Goal: Transaction & Acquisition: Purchase product/service

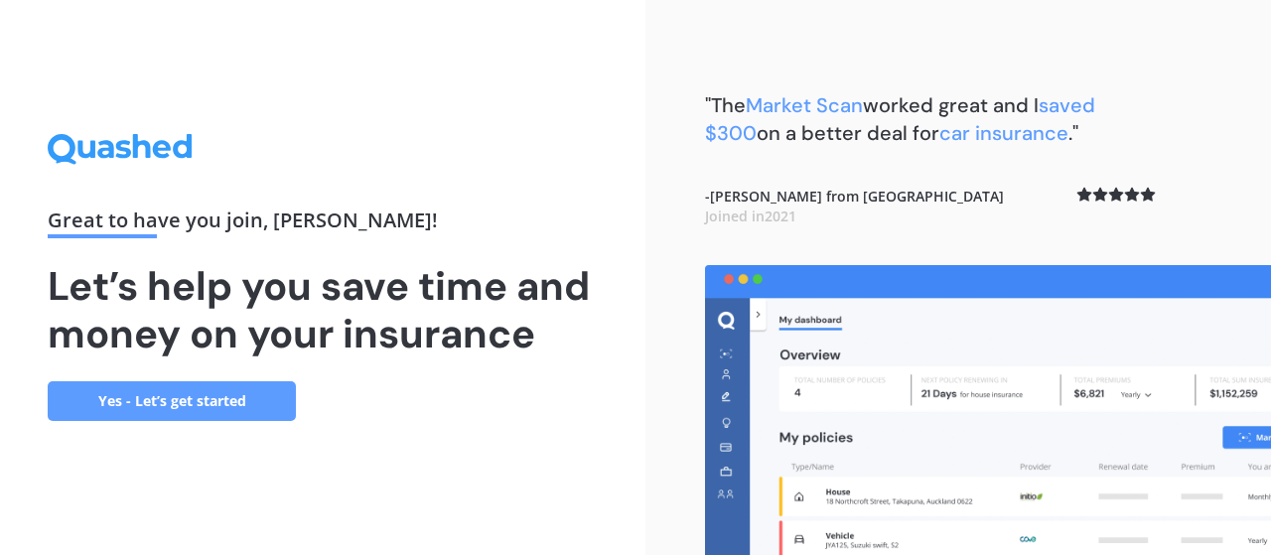
click at [124, 407] on link "Yes - Let’s get started" at bounding box center [172, 401] width 248 height 40
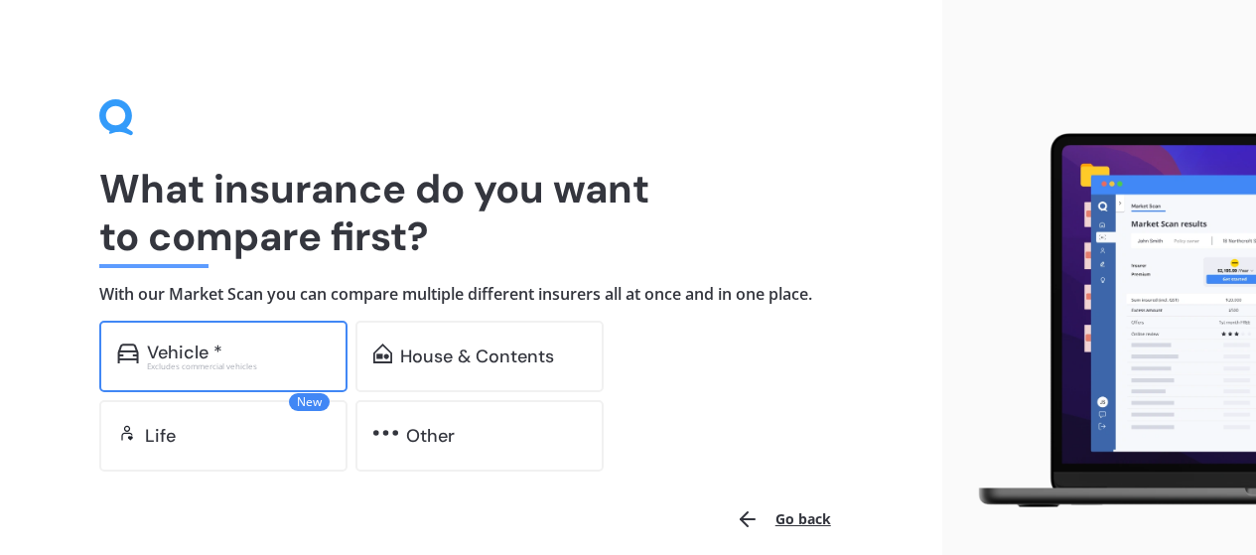
click at [231, 365] on div "Excludes commercial vehicles" at bounding box center [238, 367] width 183 height 8
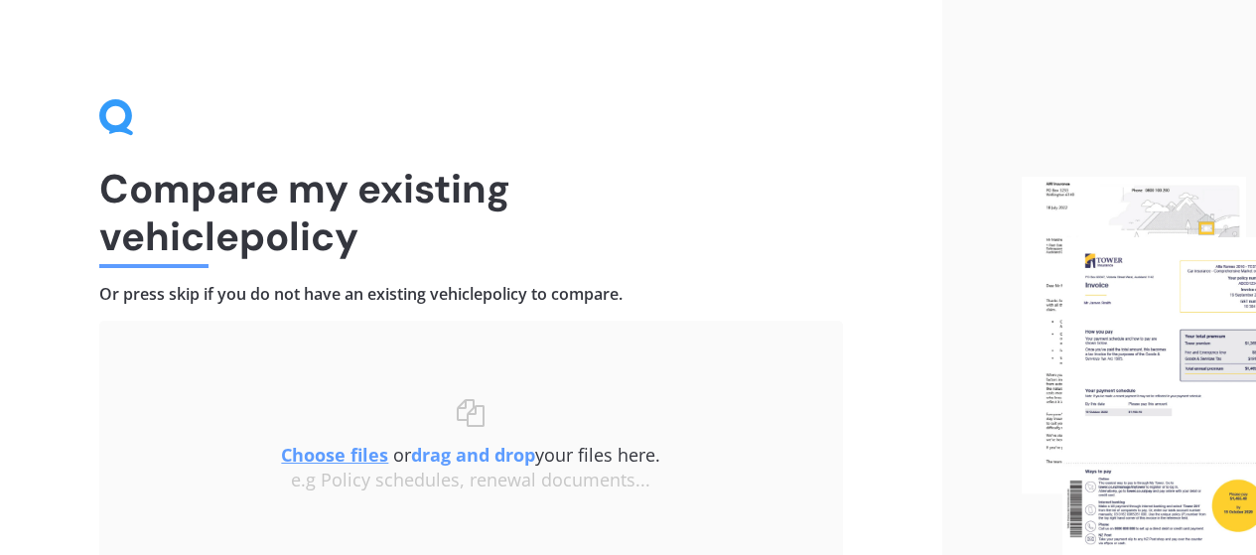
scroll to position [177, 0]
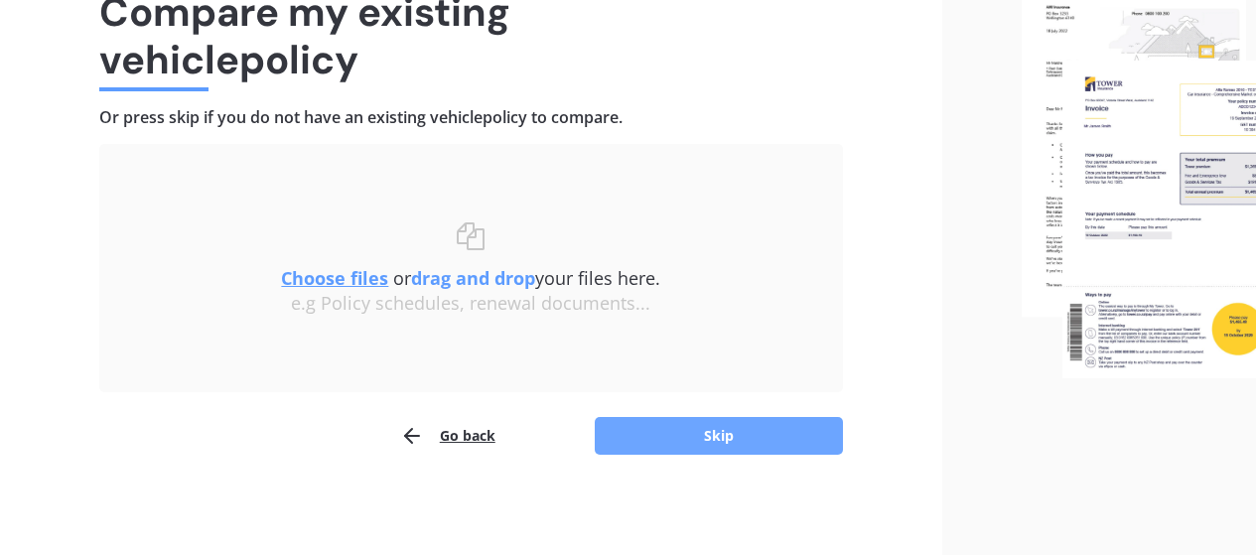
click at [737, 444] on button "Skip" at bounding box center [719, 436] width 248 height 38
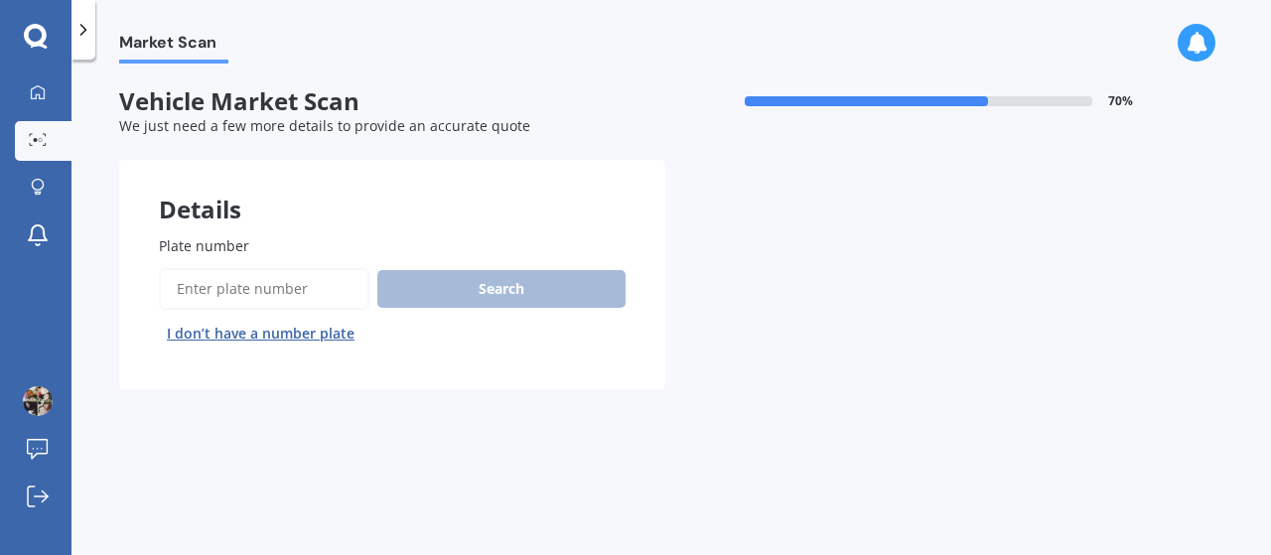
click at [240, 279] on input "Plate number" at bounding box center [264, 289] width 211 height 42
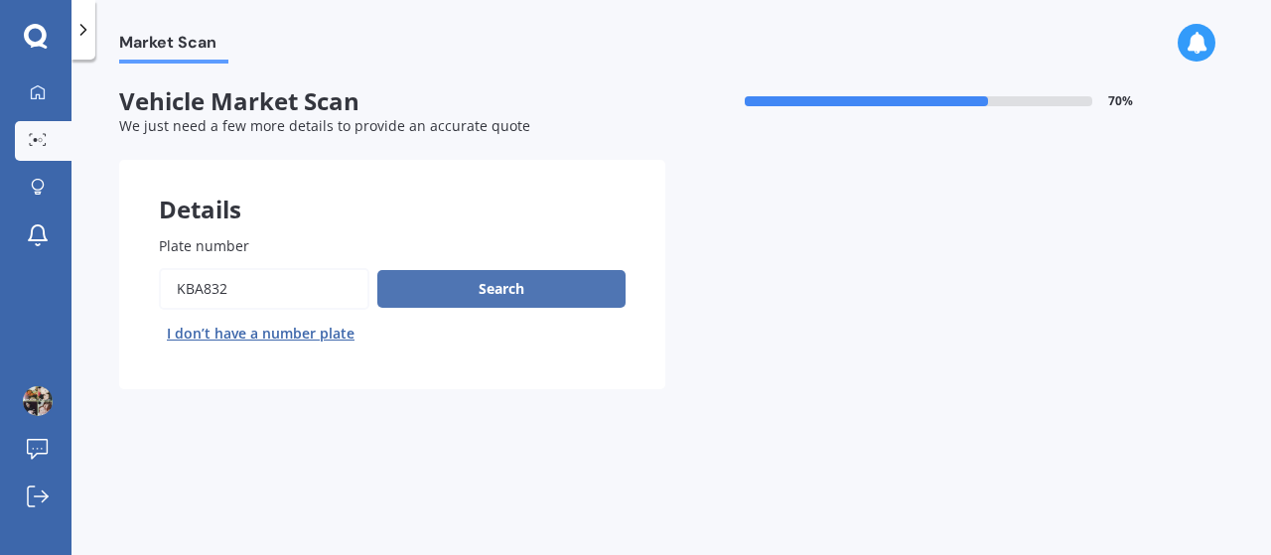
type input "KBA832"
click at [495, 293] on button "Search" at bounding box center [501, 289] width 248 height 38
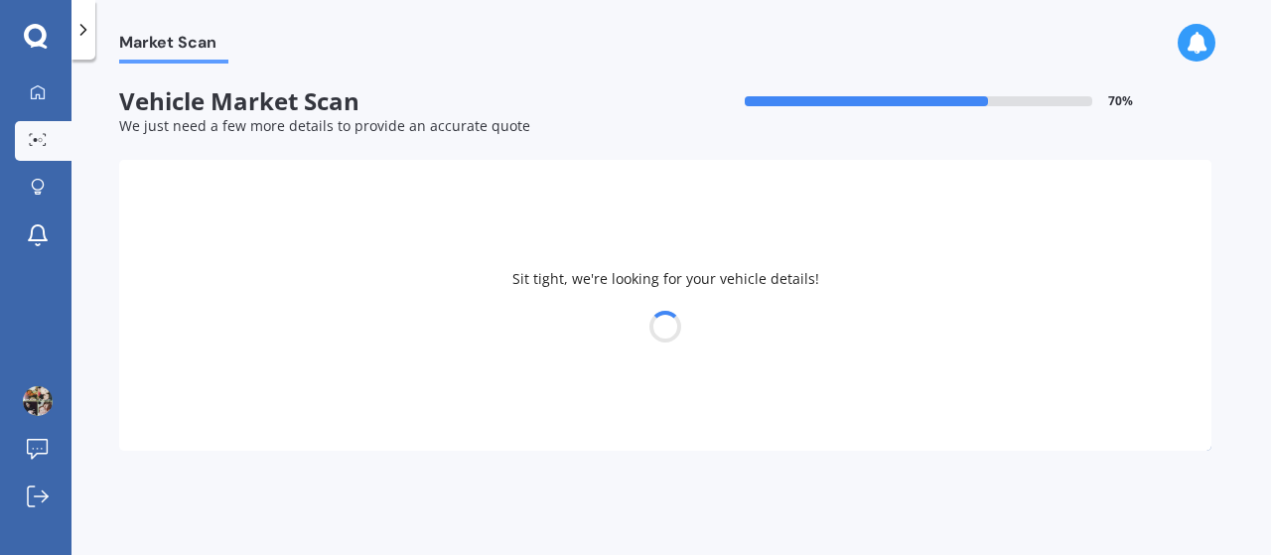
select select "MAZDA"
select select "AXELA"
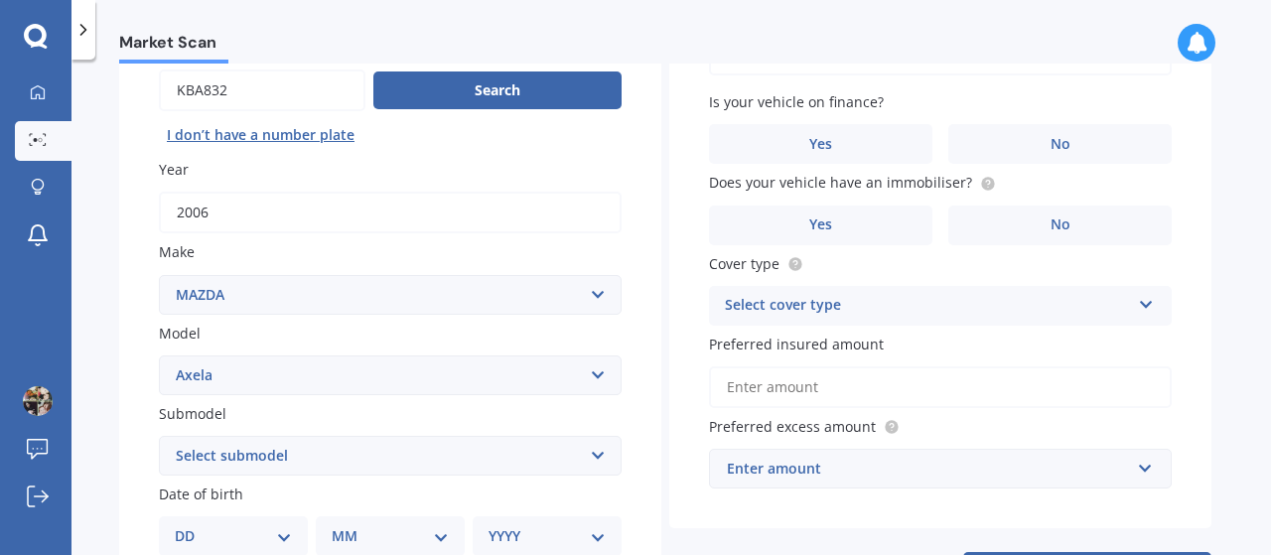
scroll to position [99, 0]
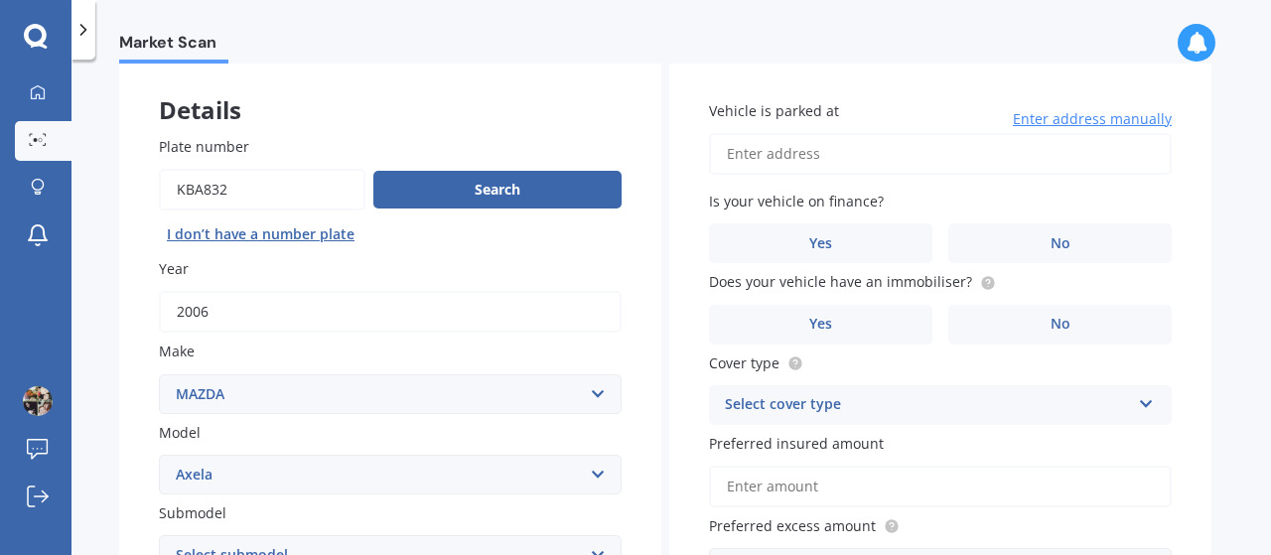
click at [781, 151] on input "Vehicle is parked at" at bounding box center [940, 154] width 463 height 42
type input "[STREET_ADDRESS]"
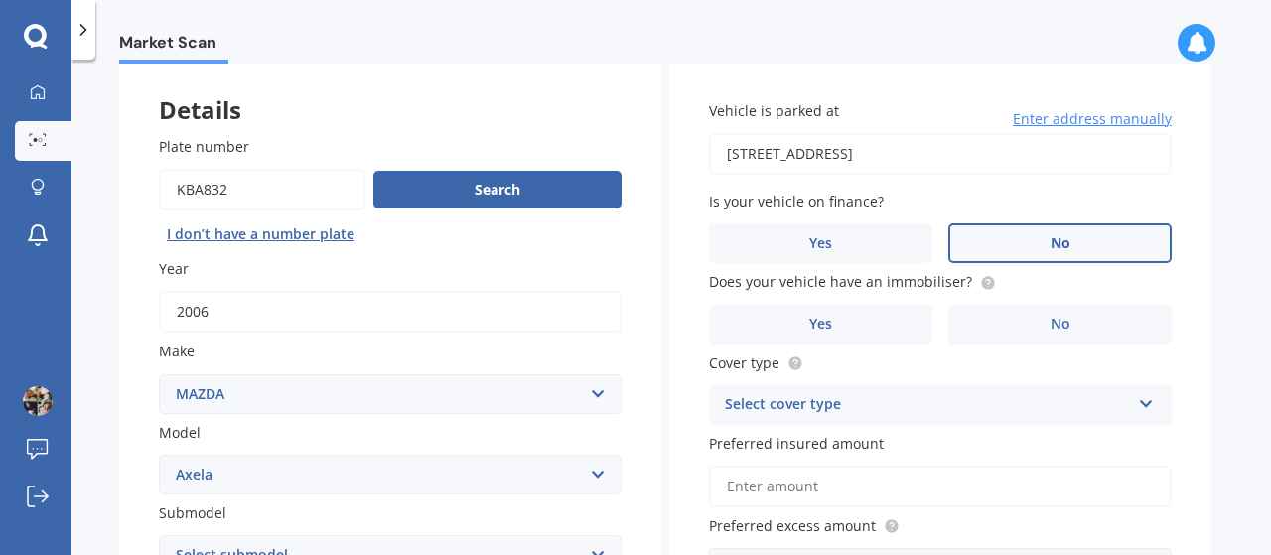
click at [1105, 237] on label "No" at bounding box center [1060, 243] width 223 height 40
click at [0, 0] on input "No" at bounding box center [0, 0] width 0 height 0
click at [1054, 327] on span "No" at bounding box center [1061, 324] width 20 height 17
click at [0, 0] on input "No" at bounding box center [0, 0] width 0 height 0
click at [835, 408] on div "Select cover type" at bounding box center [927, 405] width 405 height 24
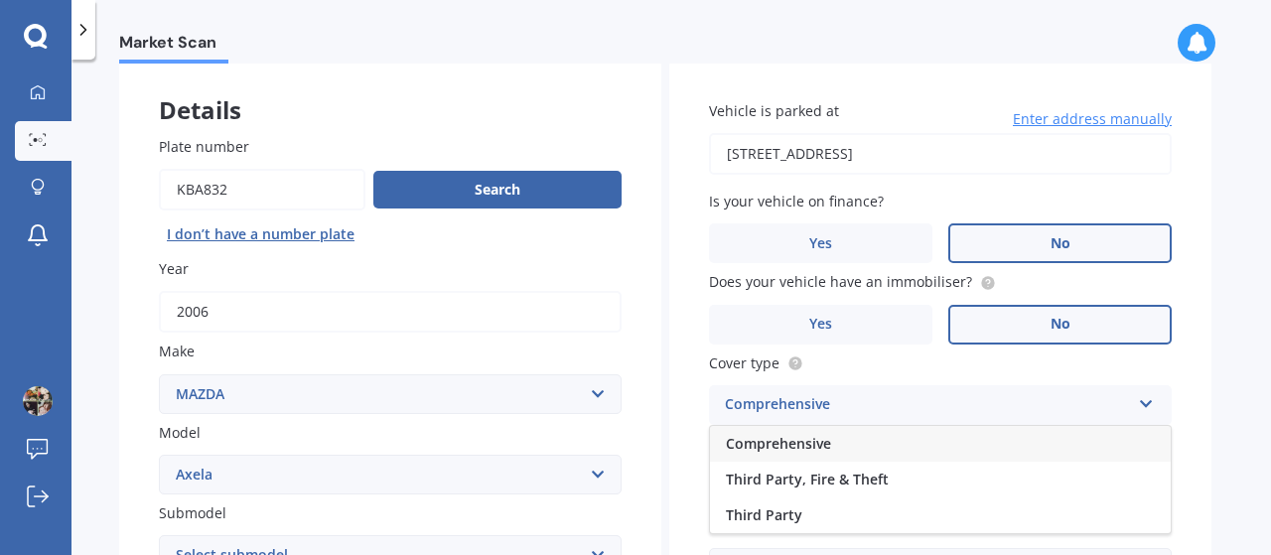
click at [824, 439] on span "Comprehensive" at bounding box center [778, 443] width 105 height 19
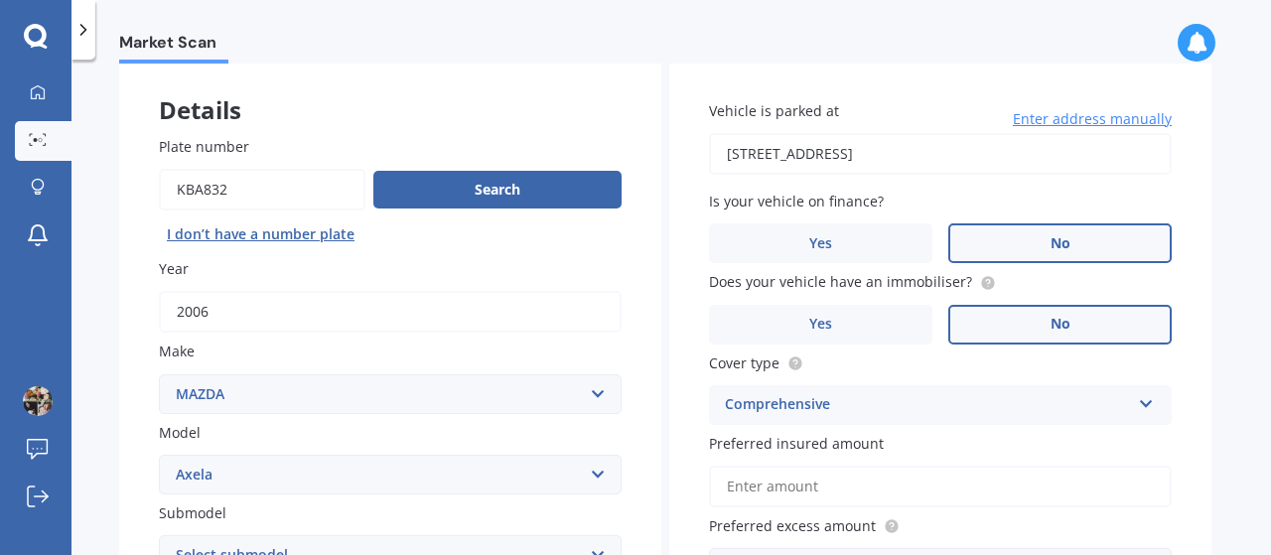
scroll to position [199, 0]
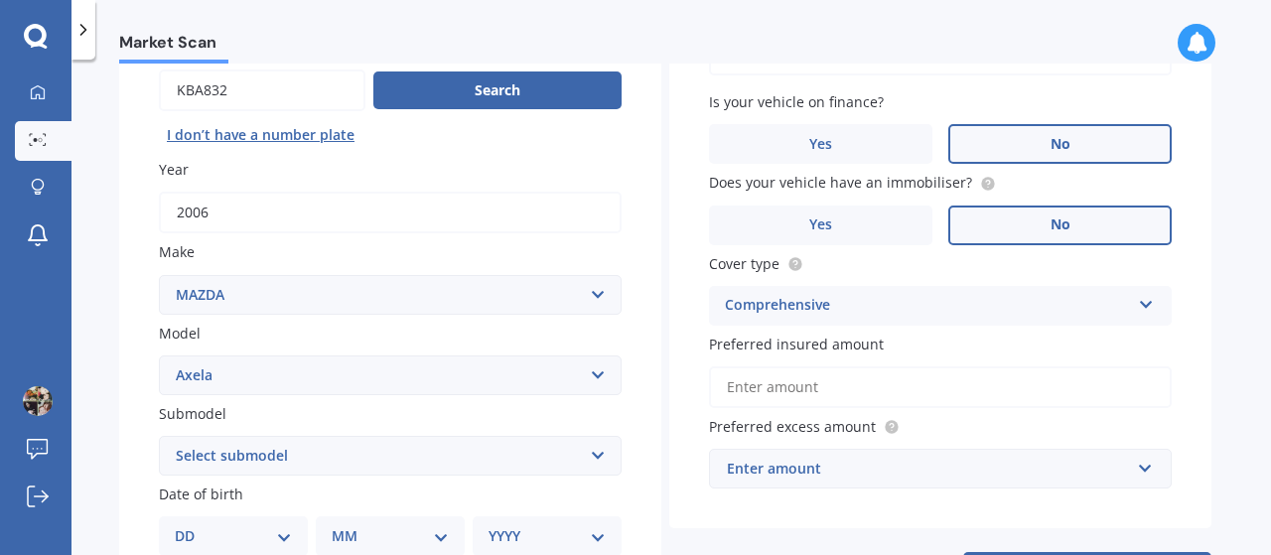
click at [771, 383] on input "Preferred insured amount" at bounding box center [940, 387] width 463 height 42
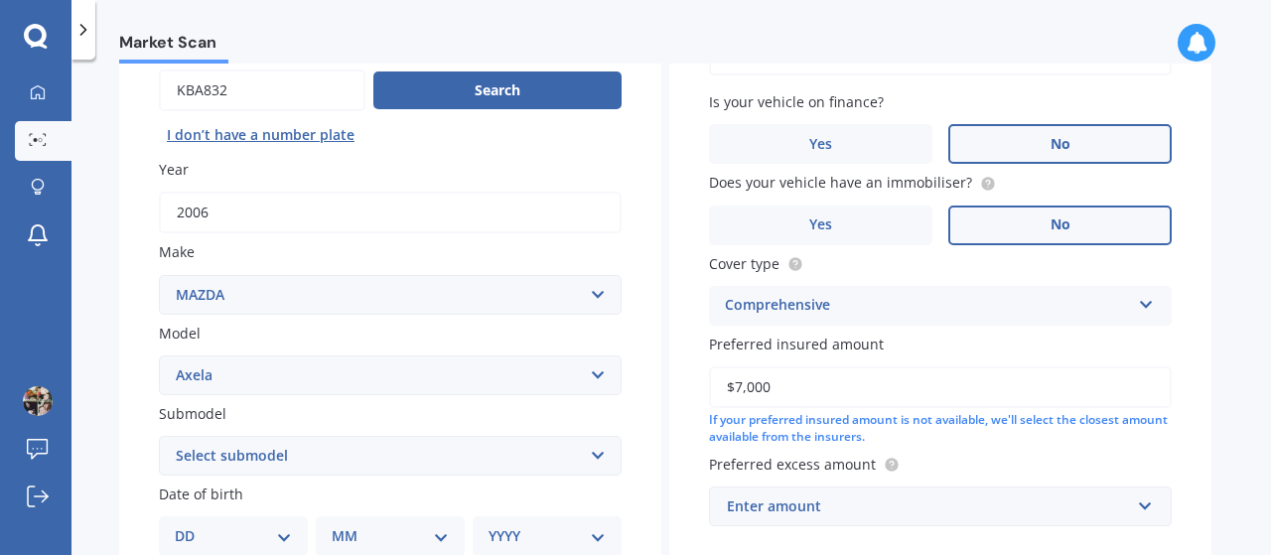
type input "$7,000"
click at [987, 451] on div "Vehicle is parked at [STREET_ADDRESS] Enter address manually Is your vehicle on…" at bounding box center [940, 263] width 542 height 605
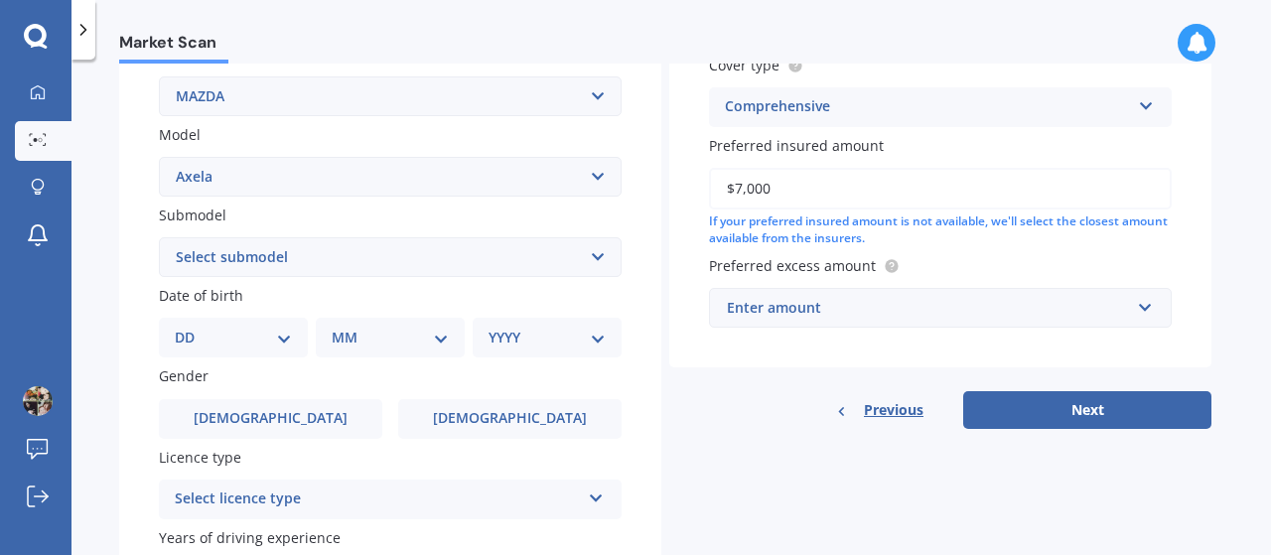
click at [811, 314] on div "Enter amount" at bounding box center [928, 308] width 403 height 22
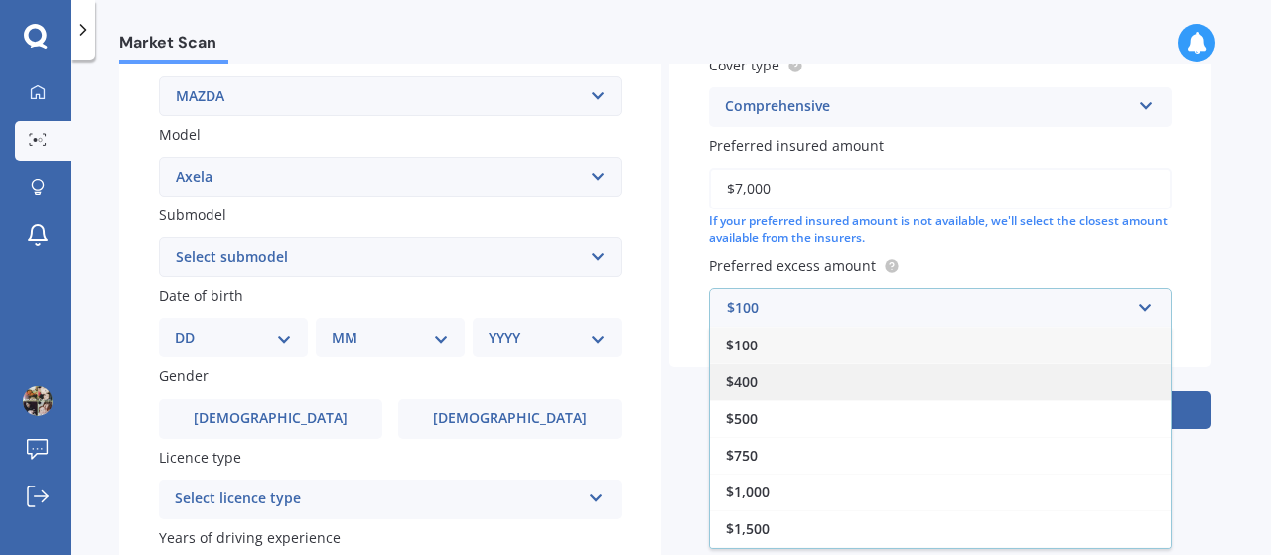
click at [776, 382] on div "$400" at bounding box center [940, 382] width 461 height 37
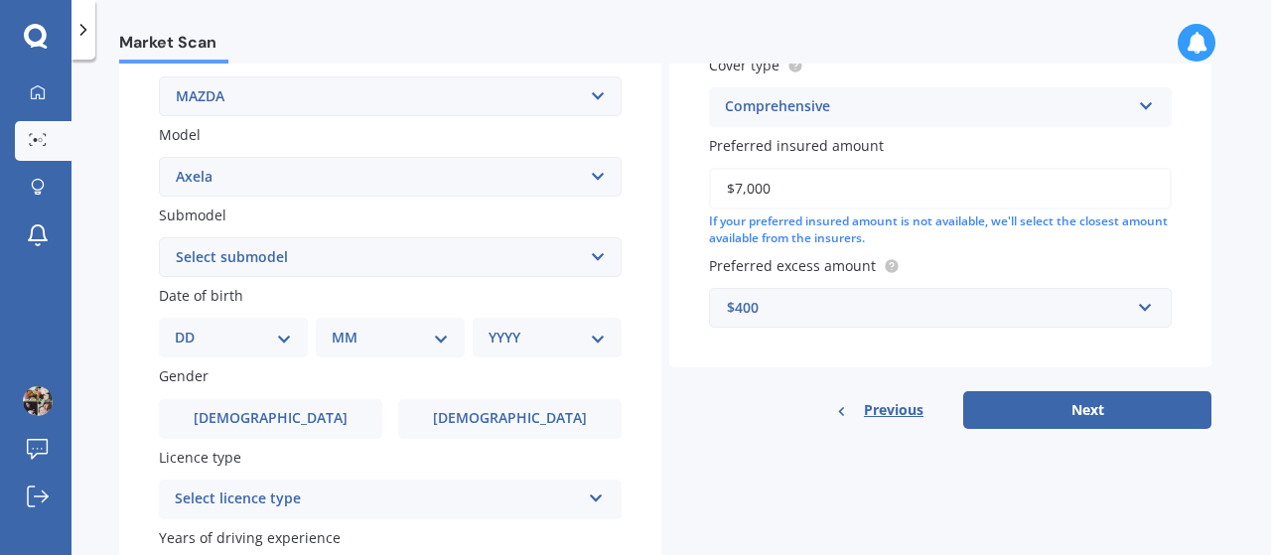
click at [277, 346] on select "DD 01 02 03 04 05 06 07 08 09 10 11 12 13 14 15 16 17 18 19 20 21 22 23 24 25 2…" at bounding box center [233, 338] width 117 height 22
select select "02"
click at [191, 328] on select "DD 01 02 03 04 05 06 07 08 09 10 11 12 13 14 15 16 17 18 19 20 21 22 23 24 25 2…" at bounding box center [233, 338] width 117 height 22
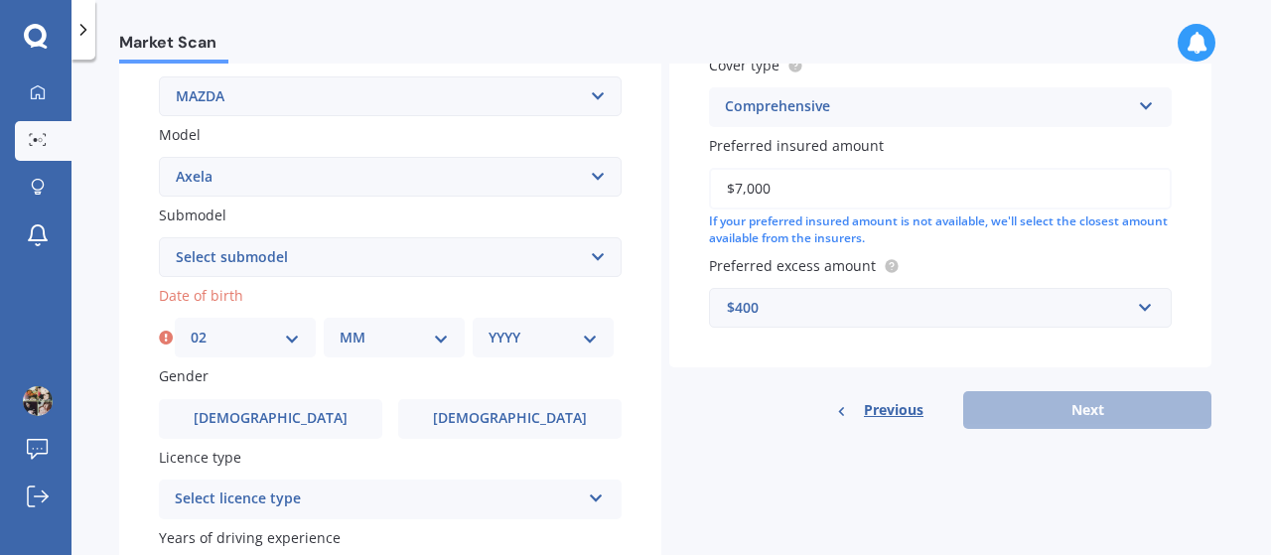
click at [375, 337] on select "MM 01 02 03 04 05 06 07 08 09 10 11 12" at bounding box center [394, 338] width 109 height 22
select select "05"
click at [340, 328] on select "MM 01 02 03 04 05 06 07 08 09 10 11 12" at bounding box center [394, 338] width 109 height 22
click at [512, 341] on select "YYYY 2025 2024 2023 2022 2021 2020 2019 2018 2017 2016 2015 2014 2013 2012 2011…" at bounding box center [543, 338] width 109 height 22
click at [489, 328] on select "YYYY 2025 2024 2023 2022 2021 2020 2019 2018 2017 2016 2015 2014 2013 2012 2011…" at bounding box center [543, 338] width 109 height 22
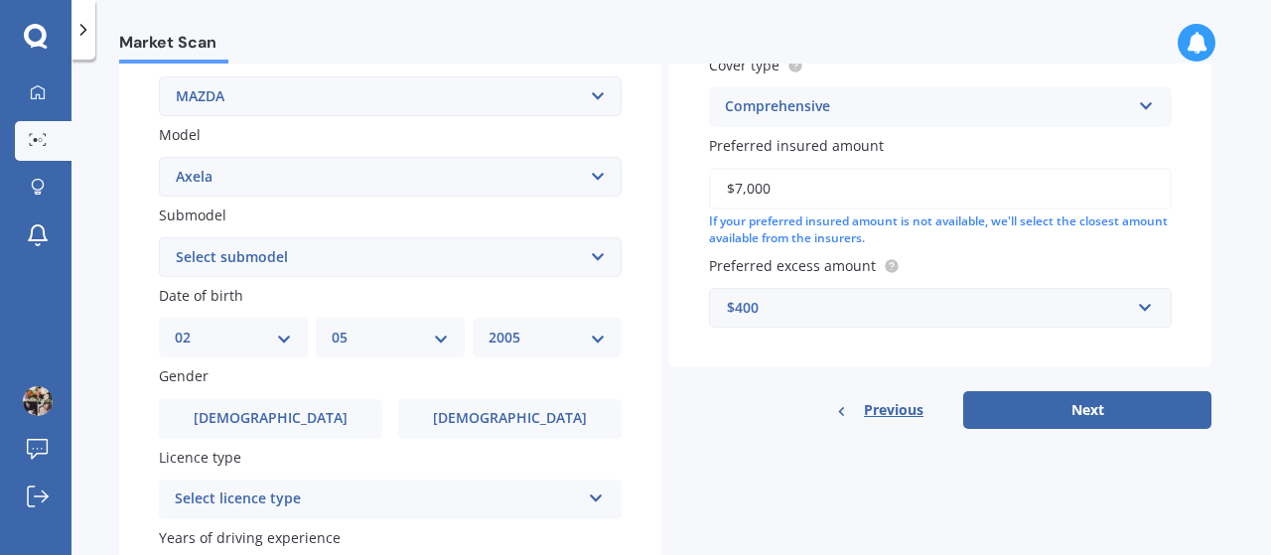
click at [594, 343] on select "YYYY 2025 2024 2023 2022 2021 2020 2019 2018 2017 2016 2015 2014 2013 2012 2011…" at bounding box center [547, 338] width 117 height 22
select select "2006"
click at [489, 328] on select "YYYY 2025 2024 2023 2022 2021 2020 2019 2018 2017 2016 2015 2014 2013 2012 2011…" at bounding box center [547, 338] width 117 height 22
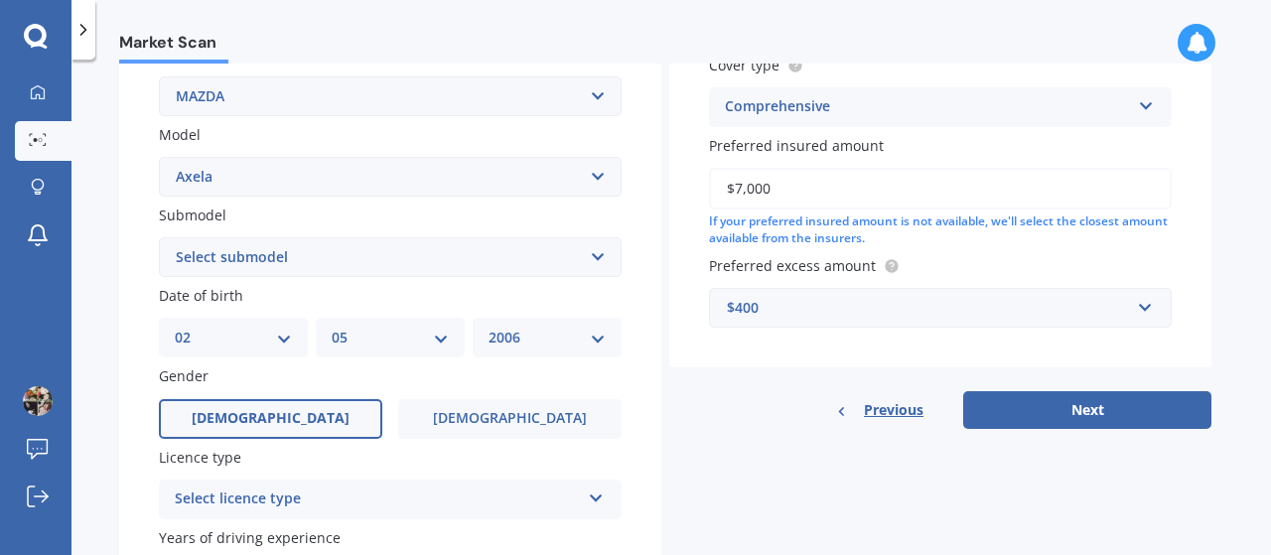
click at [270, 414] on span "[DEMOGRAPHIC_DATA]" at bounding box center [271, 418] width 158 height 17
click at [0, 0] on input "[DEMOGRAPHIC_DATA]" at bounding box center [0, 0] width 0 height 0
click at [319, 505] on div "Select licence type" at bounding box center [377, 500] width 405 height 24
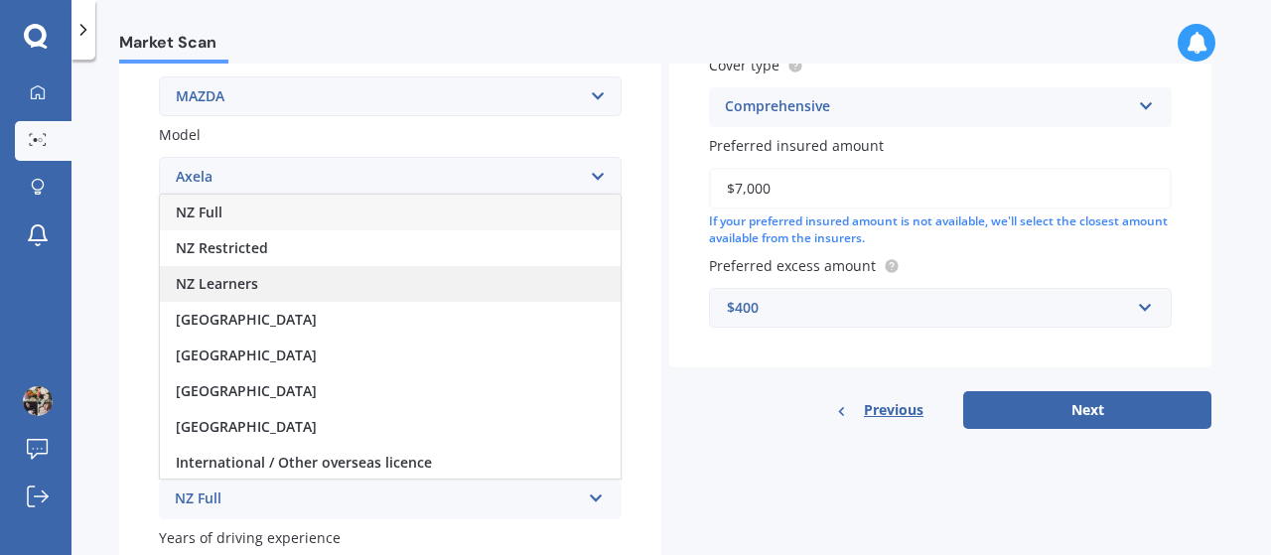
click at [248, 288] on span "NZ Learners" at bounding box center [217, 283] width 82 height 19
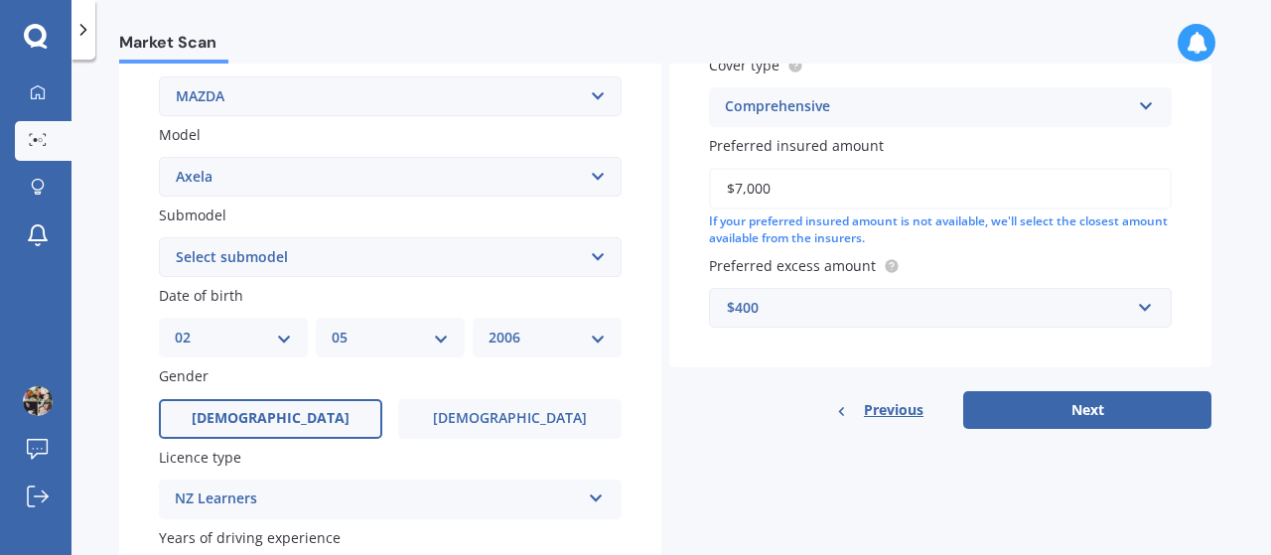
scroll to position [596, 0]
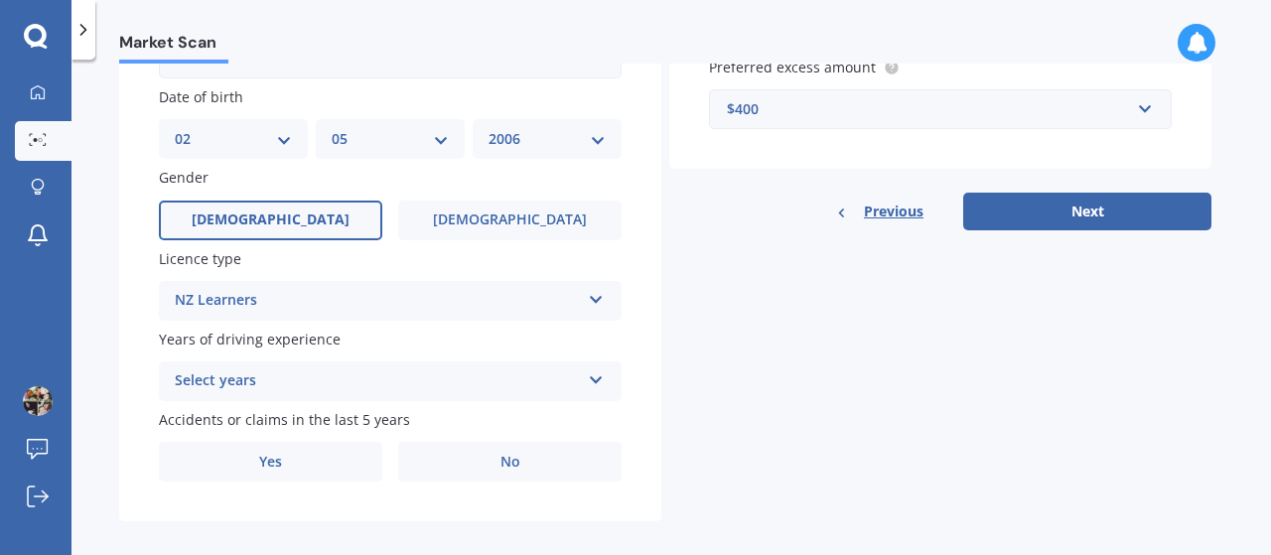
click at [243, 383] on div "Select years" at bounding box center [377, 381] width 405 height 24
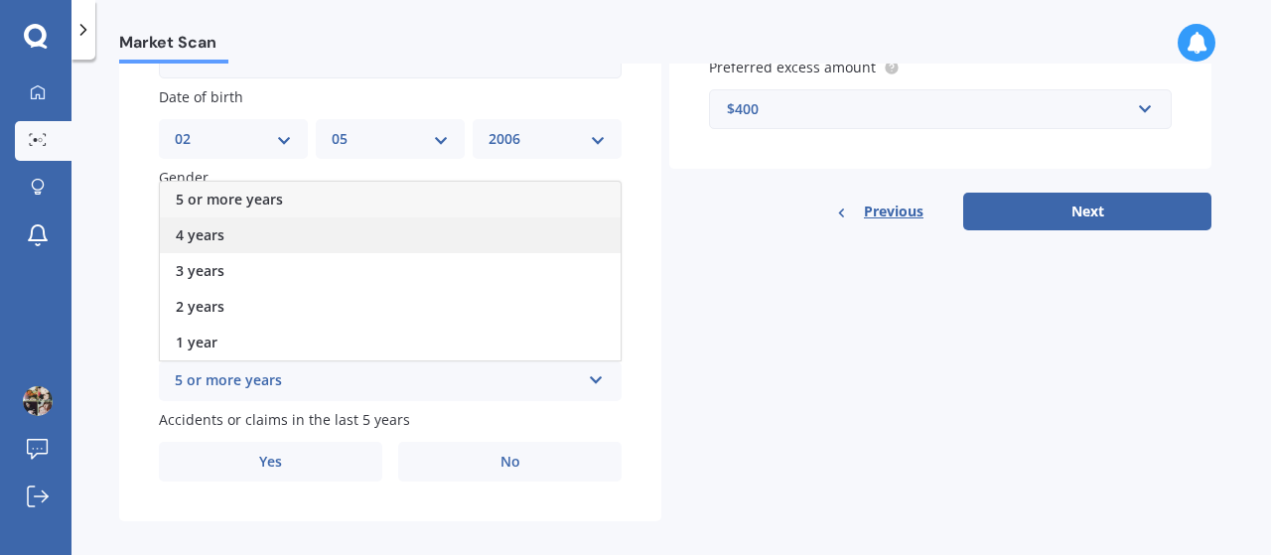
click at [226, 231] on div "4 years" at bounding box center [390, 236] width 461 height 36
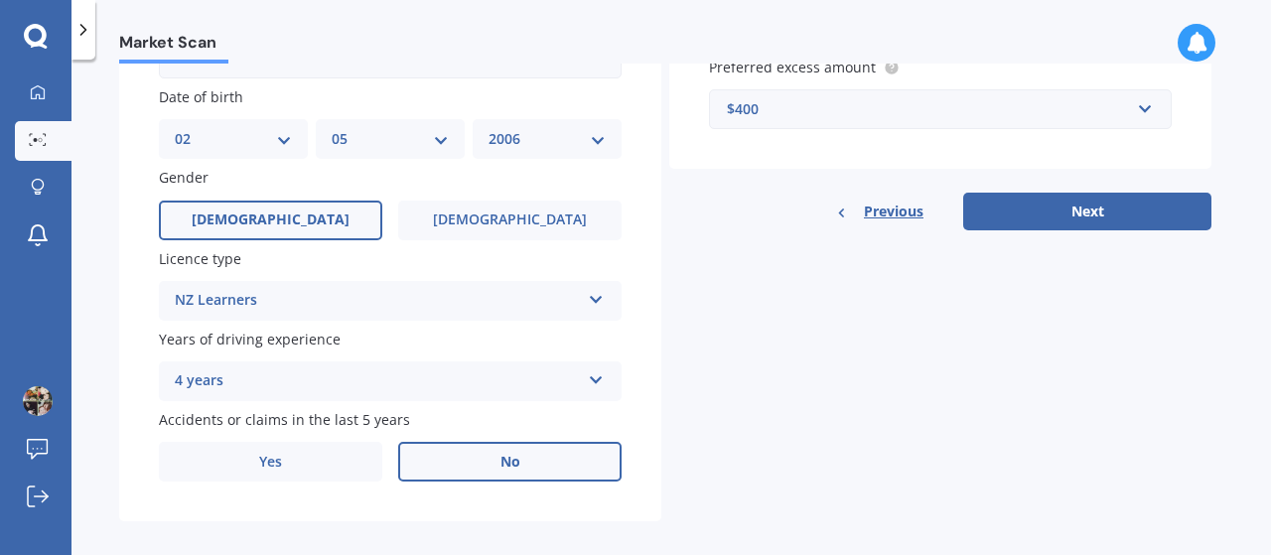
click at [518, 466] on span "No" at bounding box center [511, 462] width 20 height 17
click at [0, 0] on input "No" at bounding box center [0, 0] width 0 height 0
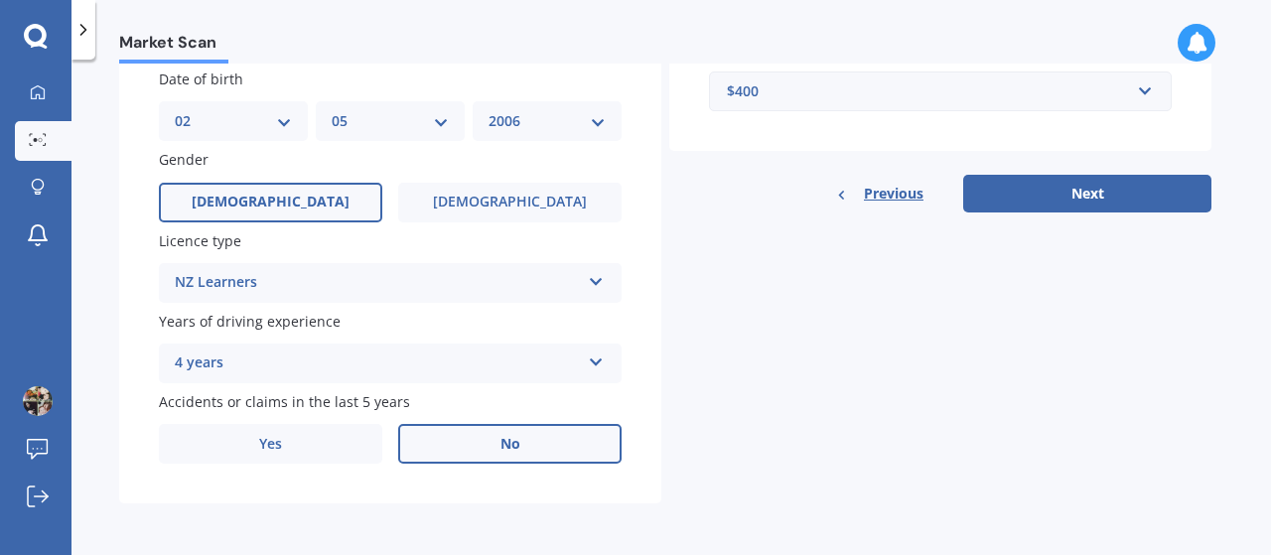
scroll to position [418, 0]
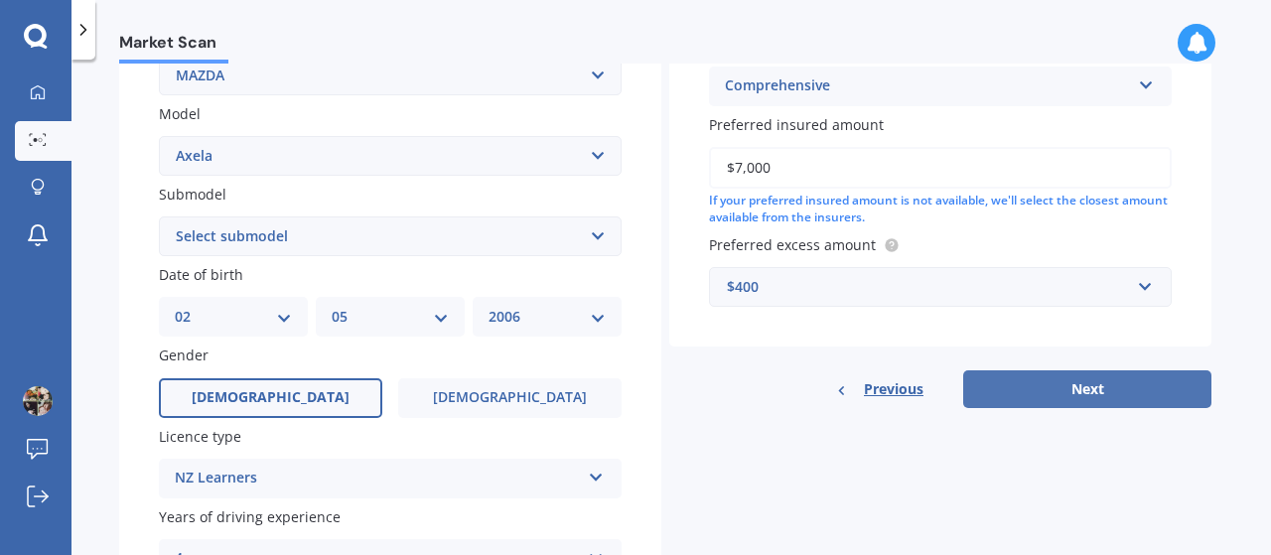
click at [1068, 389] on button "Next" at bounding box center [1087, 389] width 248 height 38
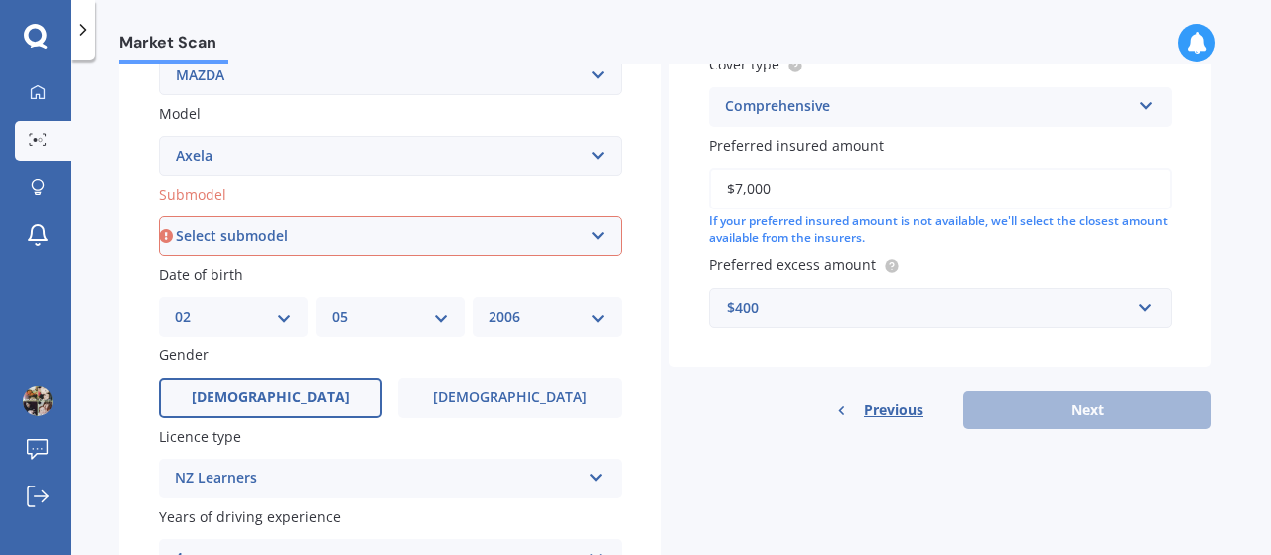
click at [242, 240] on select "Select submodel (All other) 2.3 Sporthatch 2.3 turbo Hatchback Hatchback turbo …" at bounding box center [390, 237] width 463 height 40
select select "HATCHBACK"
click at [159, 256] on select "Select submodel (All other) 2.3 Sporthatch 2.3 turbo Hatchback Hatchback turbo …" at bounding box center [390, 237] width 463 height 40
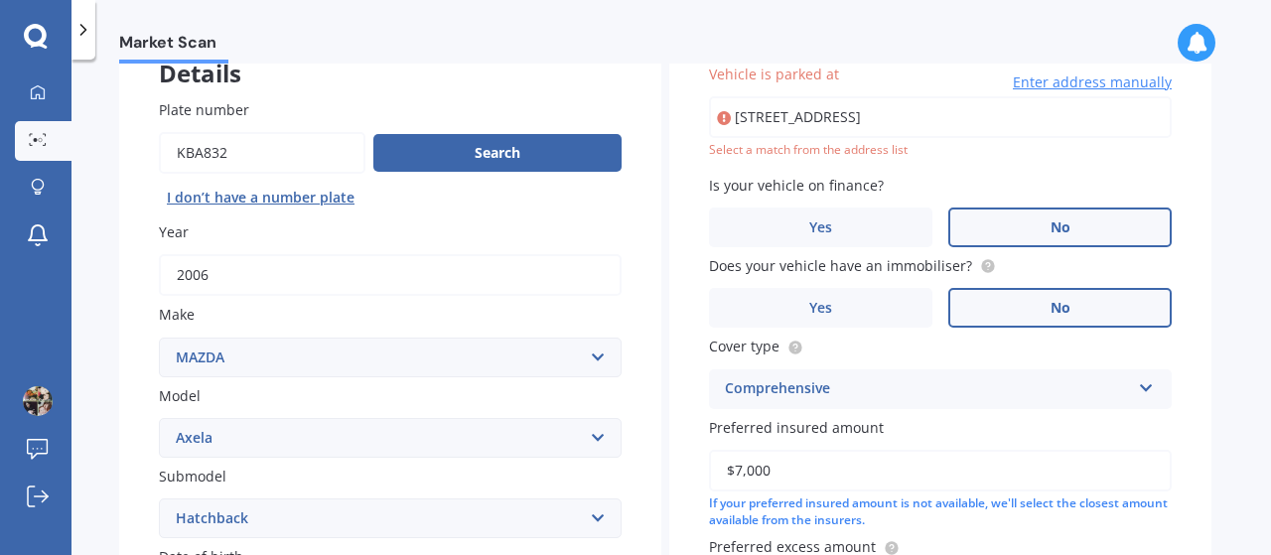
click at [1053, 119] on input "[STREET_ADDRESS]" at bounding box center [940, 117] width 463 height 42
click at [630, 266] on div "Plate number Search I don’t have a number plate Year [DATE] Make Select make AC…" at bounding box center [390, 521] width 542 height 923
click at [857, 117] on input "[STREET_ADDRESS]" at bounding box center [940, 117] width 463 height 42
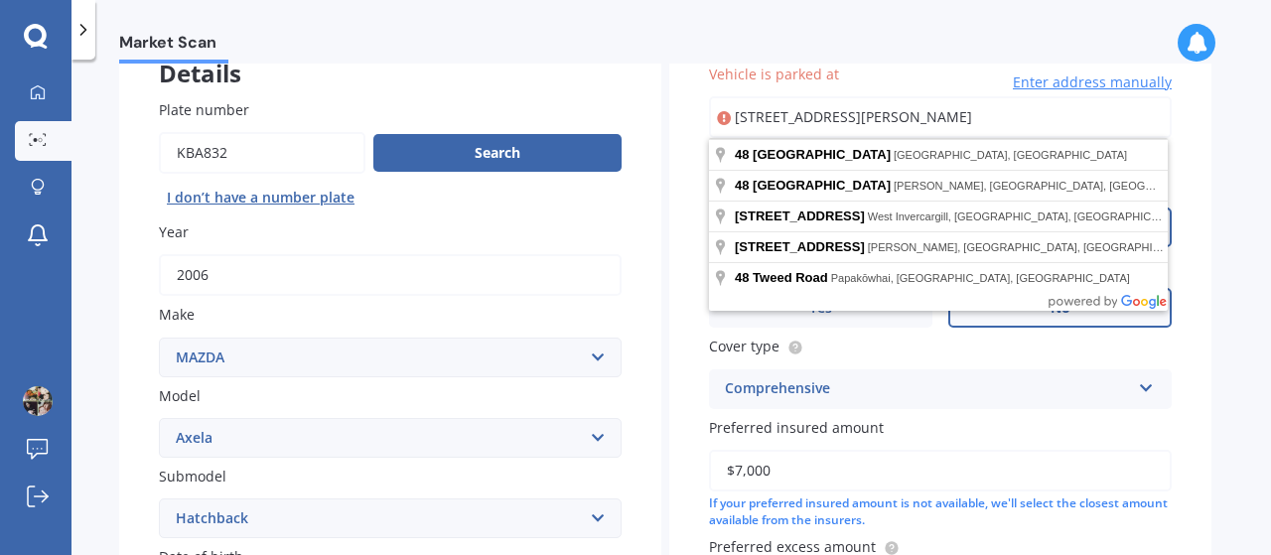
type input "[STREET_ADDRESS][PERSON_NAME]"
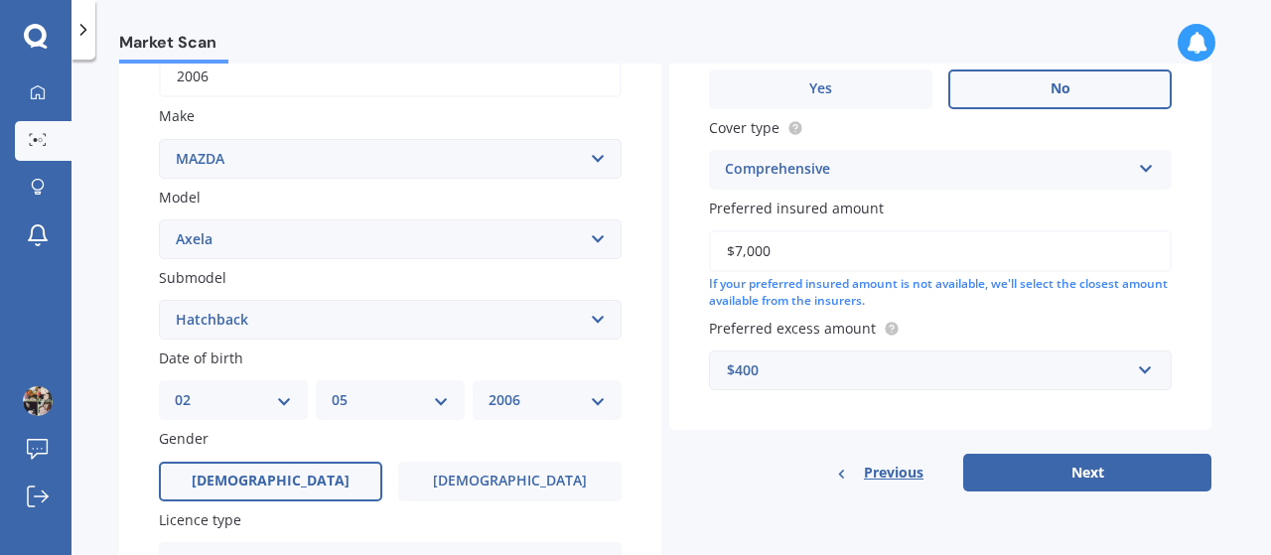
scroll to position [533, 0]
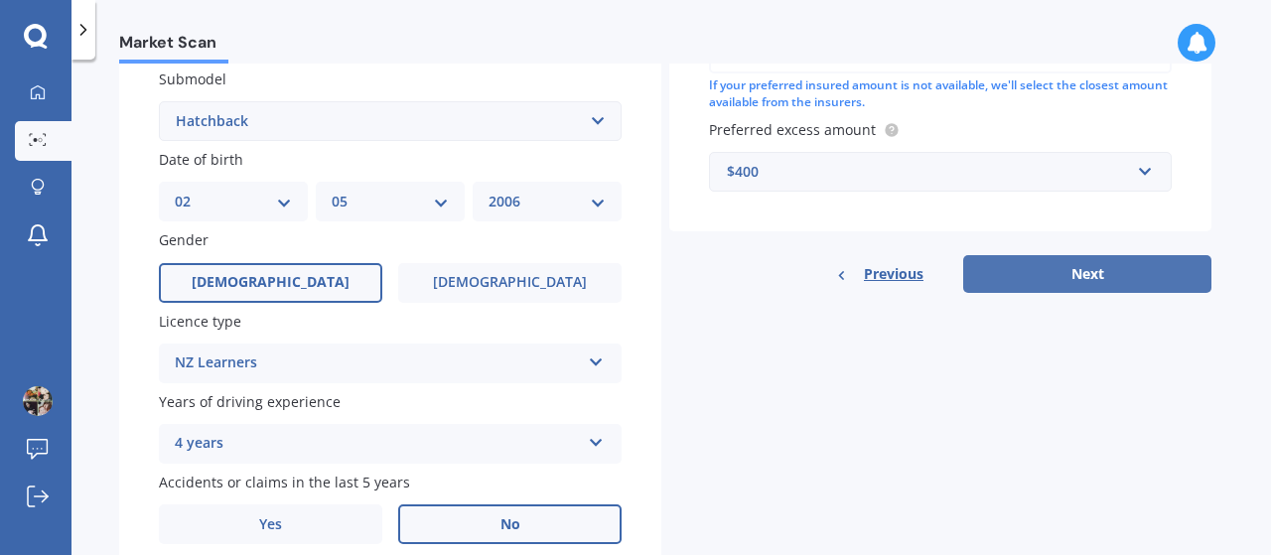
click at [1116, 270] on button "Next" at bounding box center [1087, 274] width 248 height 38
select select "02"
select select "05"
select select "2006"
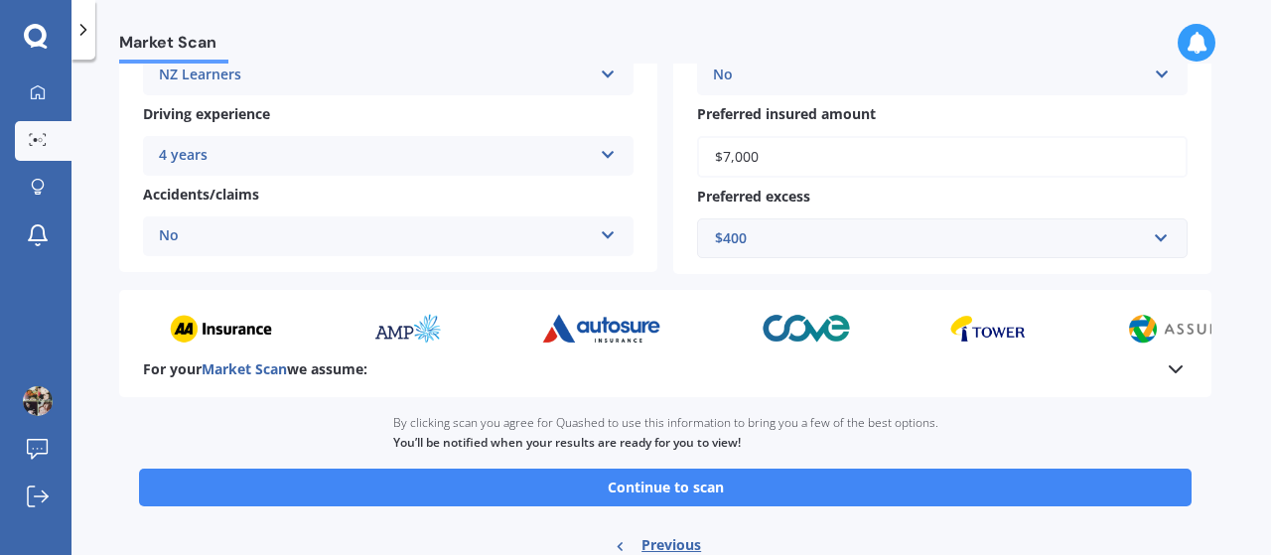
scroll to position [472, 0]
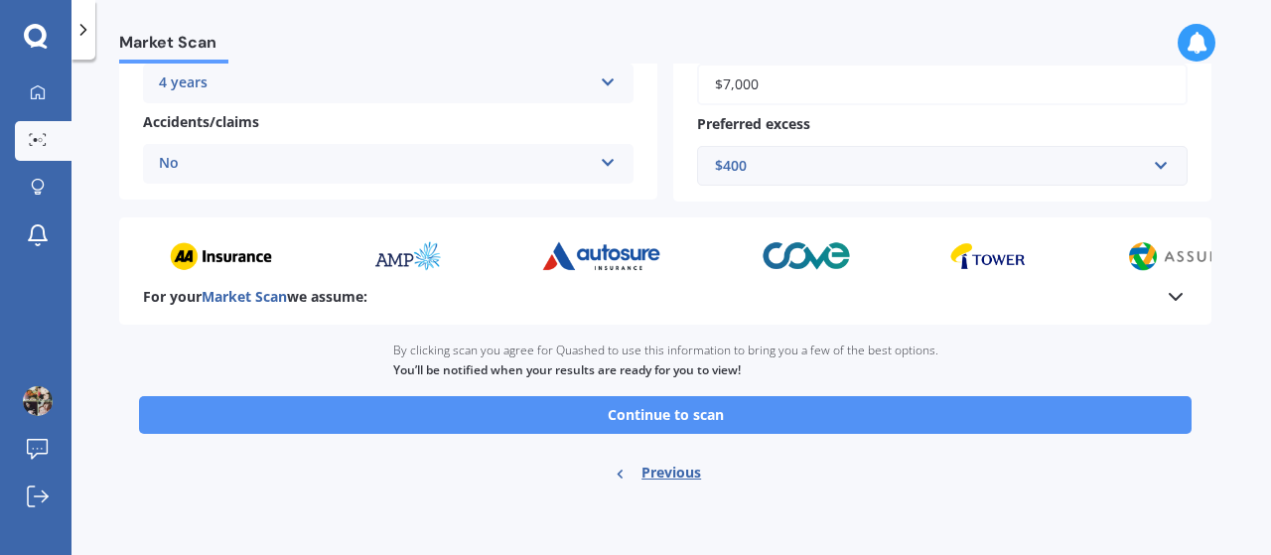
click at [658, 421] on button "Continue to scan" at bounding box center [665, 415] width 1053 height 38
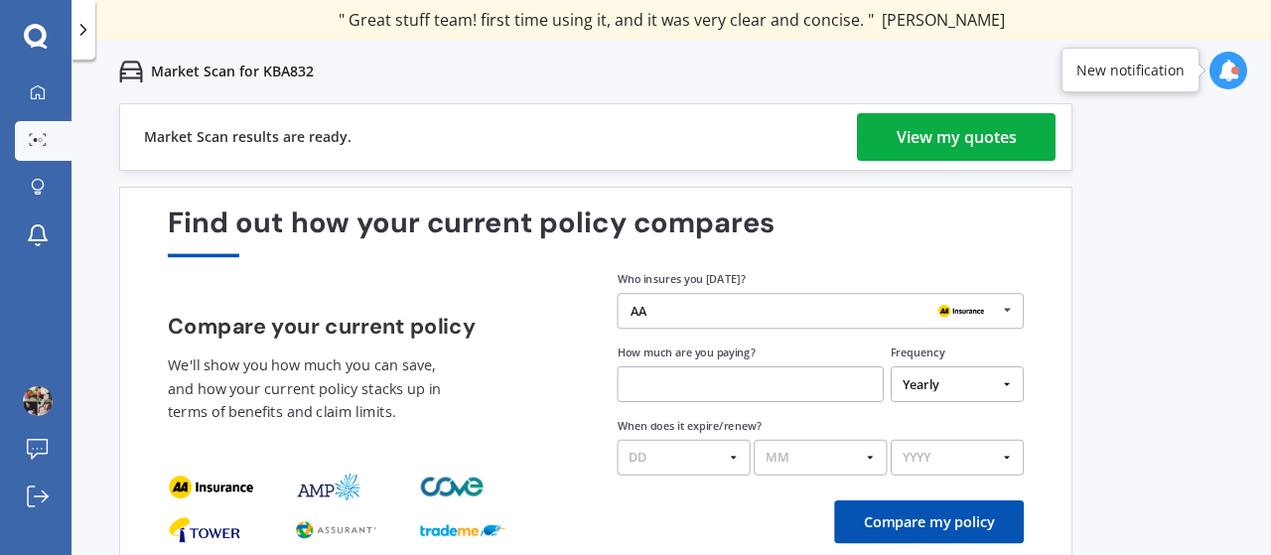
click at [490, 295] on div "Compare your current policy We'll show you how much you can save, and how your …" at bounding box center [596, 373] width 856 height 206
click at [1008, 121] on div "View my quotes" at bounding box center [957, 137] width 120 height 48
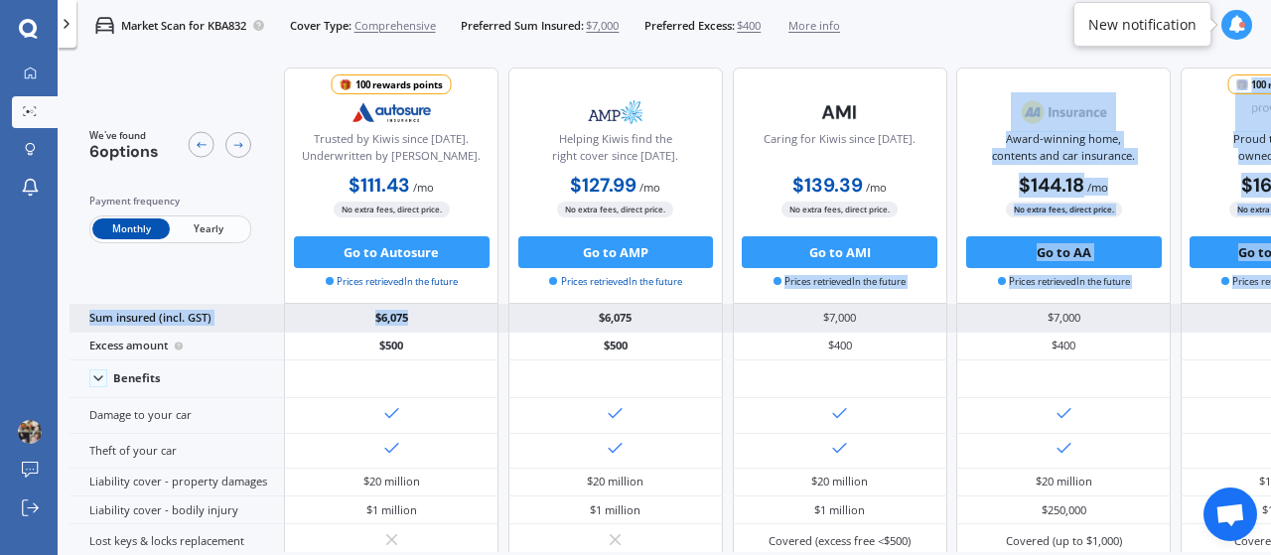
drag, startPoint x: 938, startPoint y: 283, endPoint x: 484, endPoint y: 315, distance: 455.0
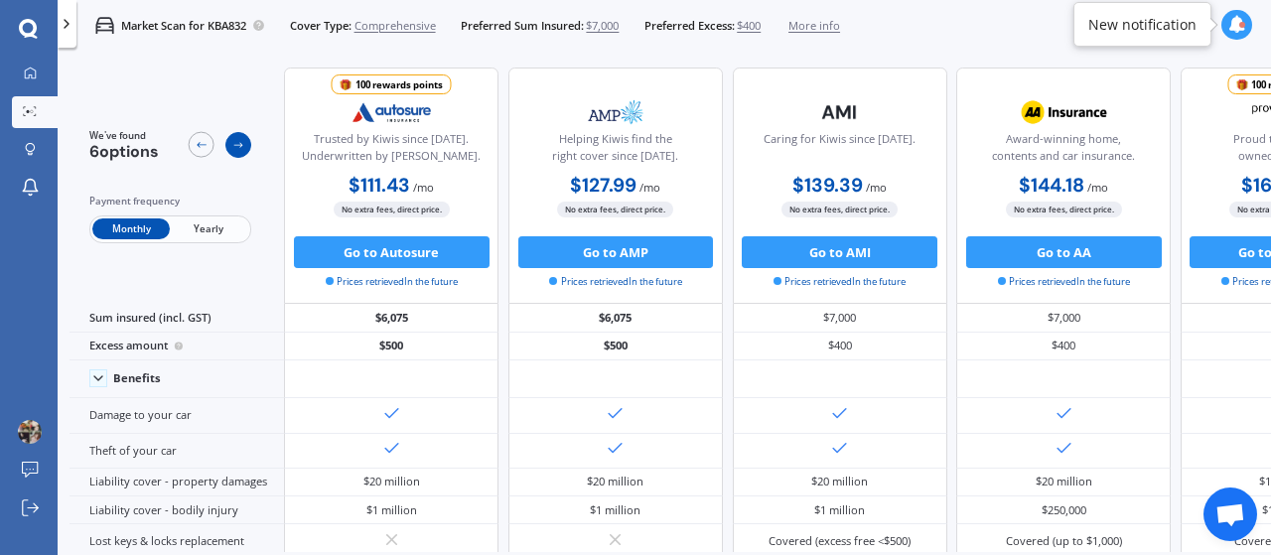
click at [227, 151] on div at bounding box center [238, 145] width 26 height 26
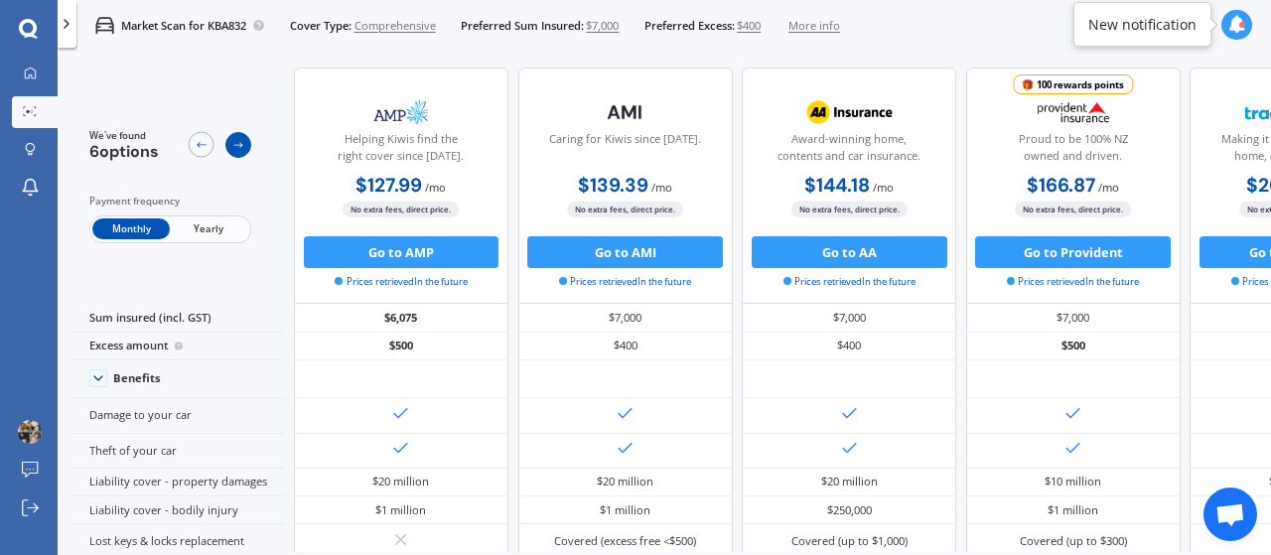
click at [227, 151] on div at bounding box center [238, 145] width 26 height 26
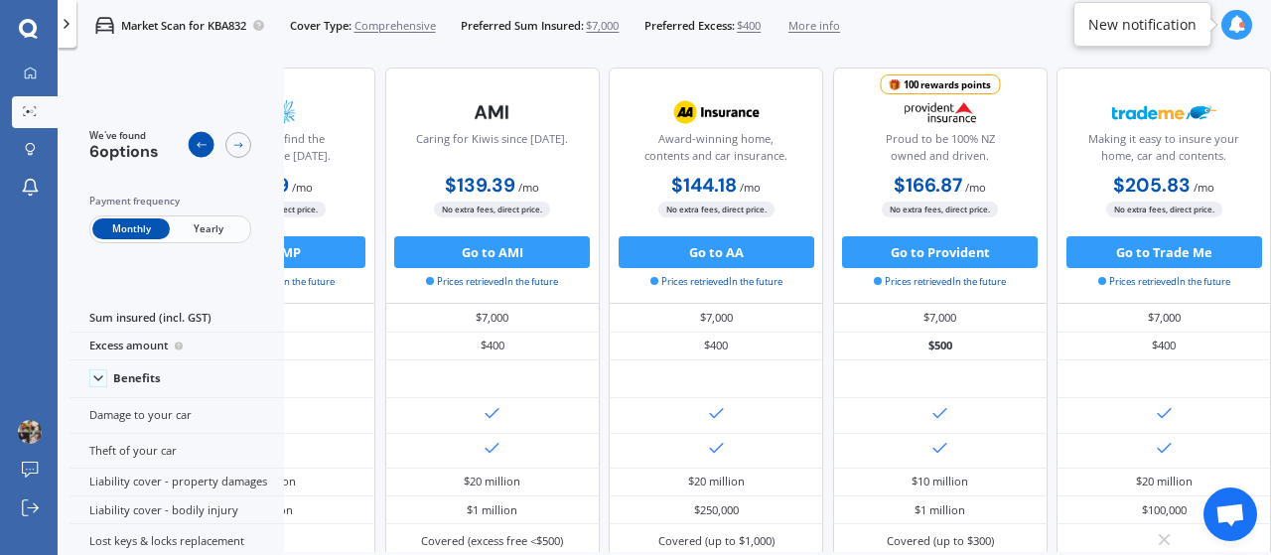
click at [204, 139] on icon at bounding box center [201, 145] width 13 height 13
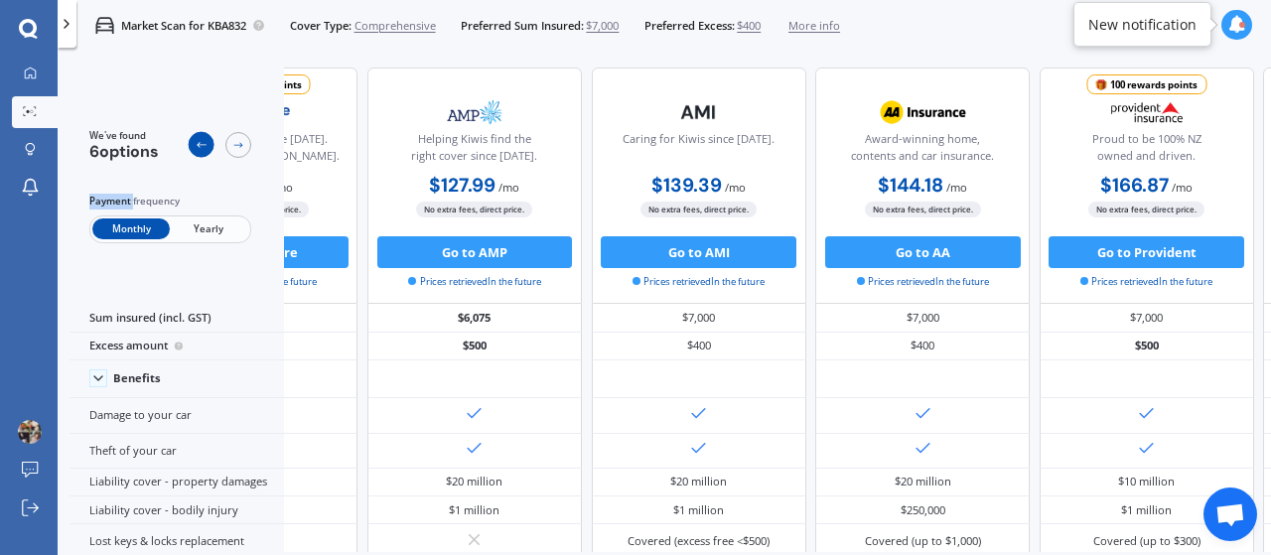
click at [204, 139] on icon at bounding box center [201, 145] width 13 height 13
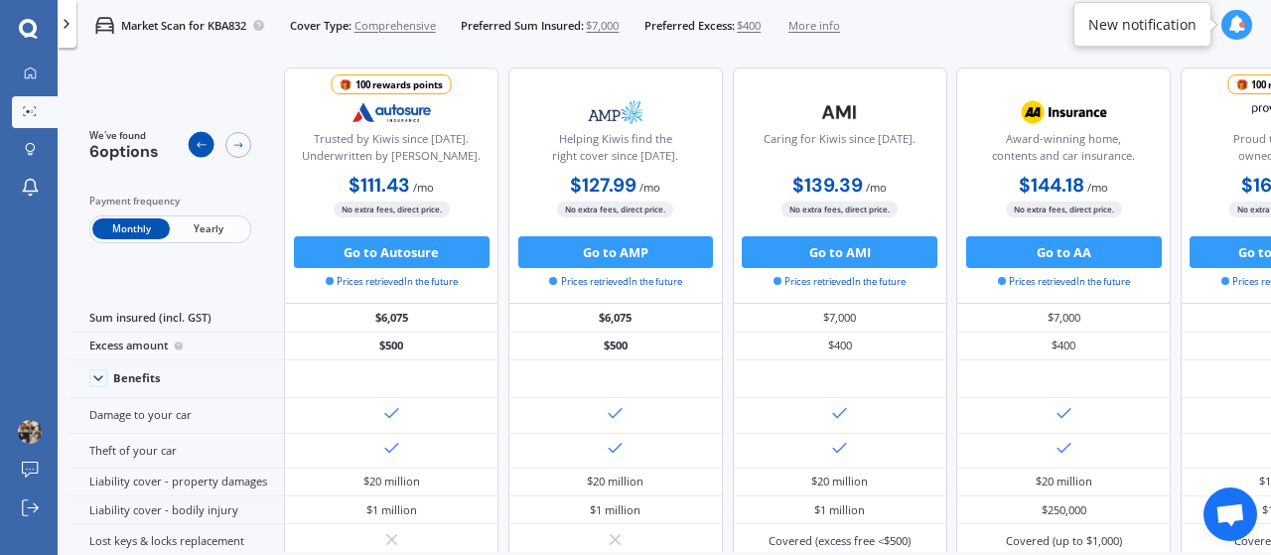
click at [204, 139] on icon at bounding box center [201, 145] width 13 height 13
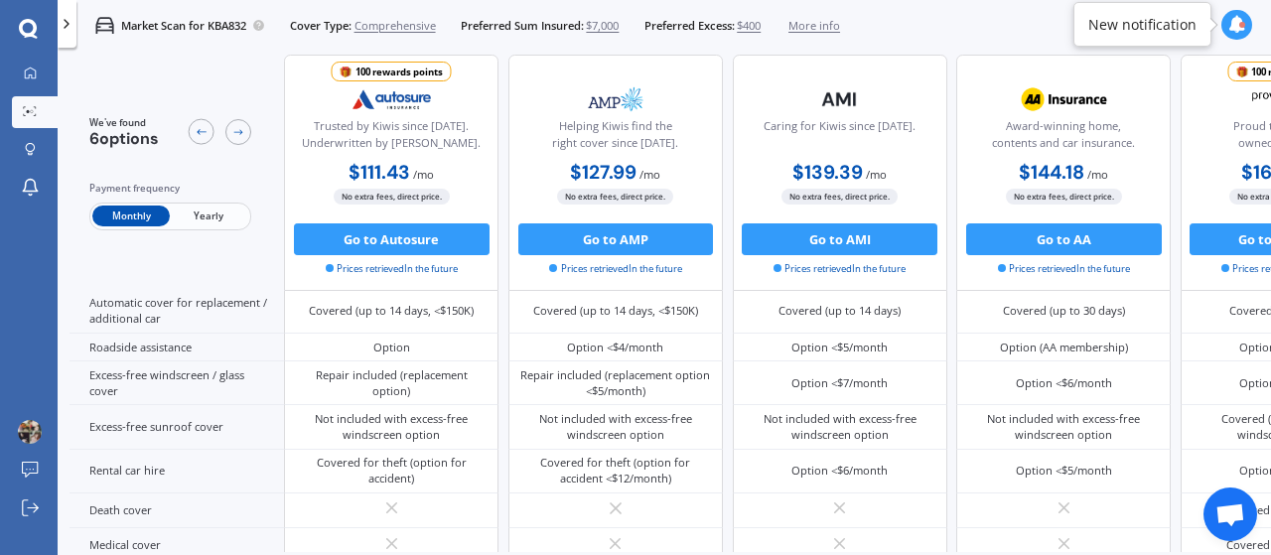
scroll to position [294, 0]
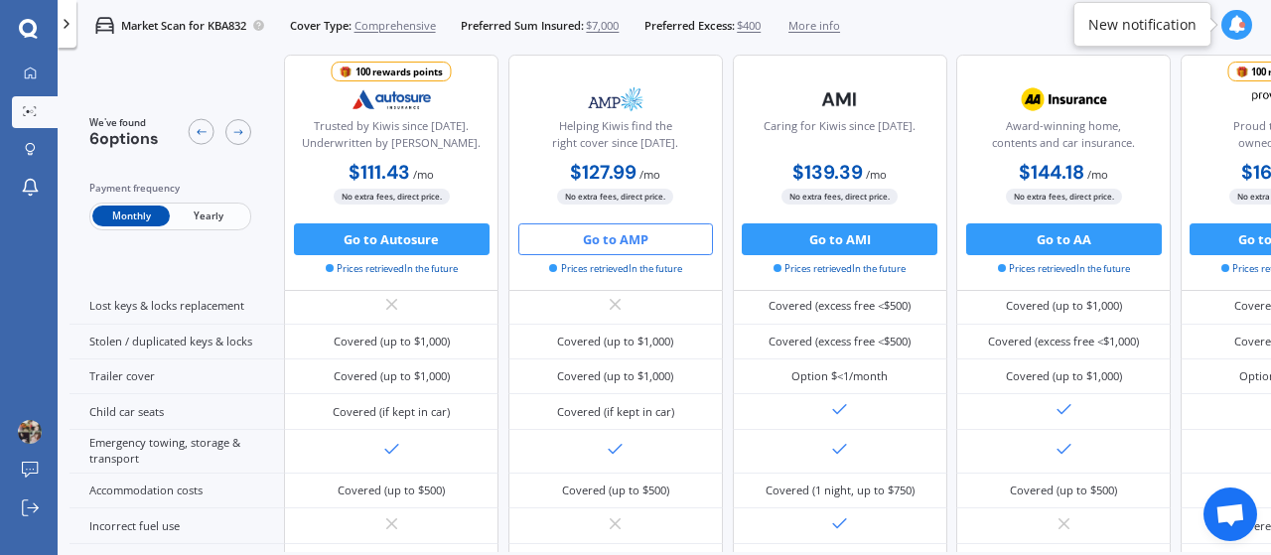
click at [596, 235] on button "Go to AMP" at bounding box center [616, 239] width 196 height 32
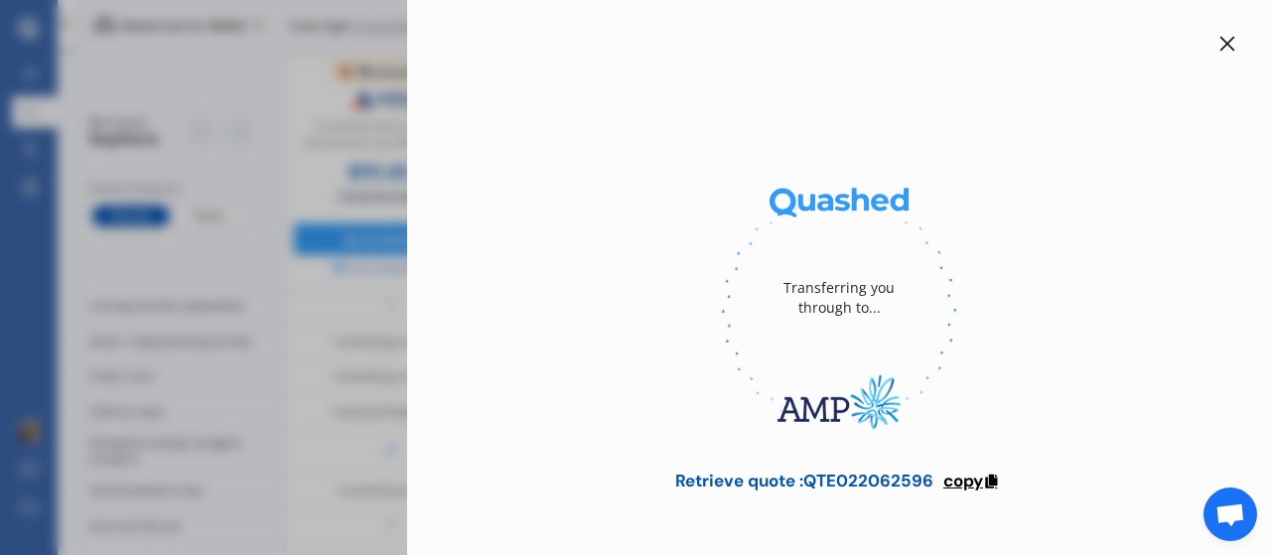
click at [975, 479] on span "copy" at bounding box center [964, 481] width 40 height 22
